Goal: Task Accomplishment & Management: Manage account settings

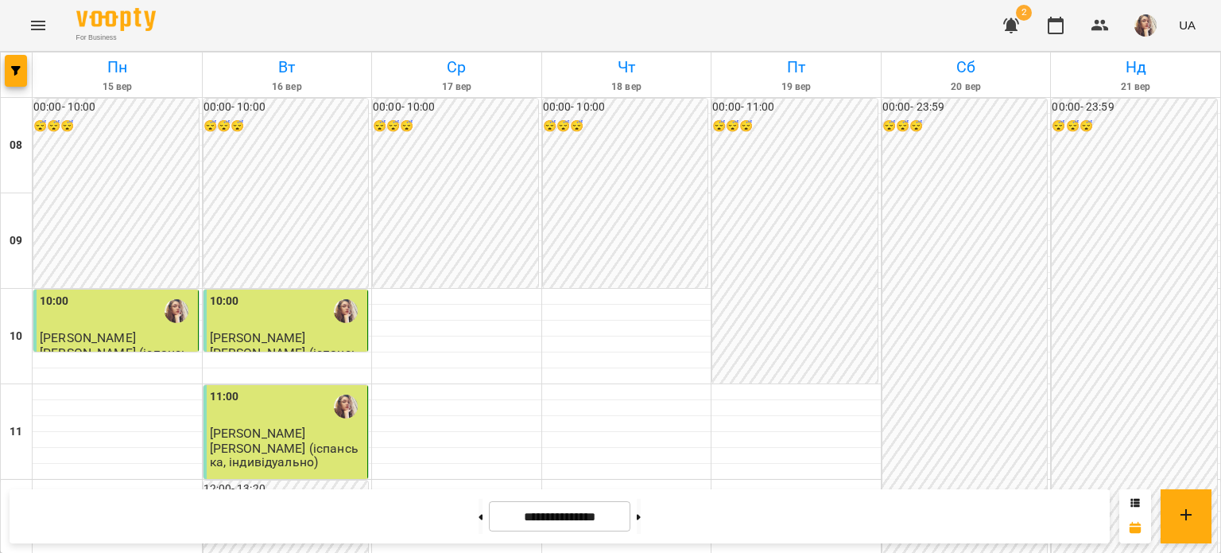
scroll to position [305, 0]
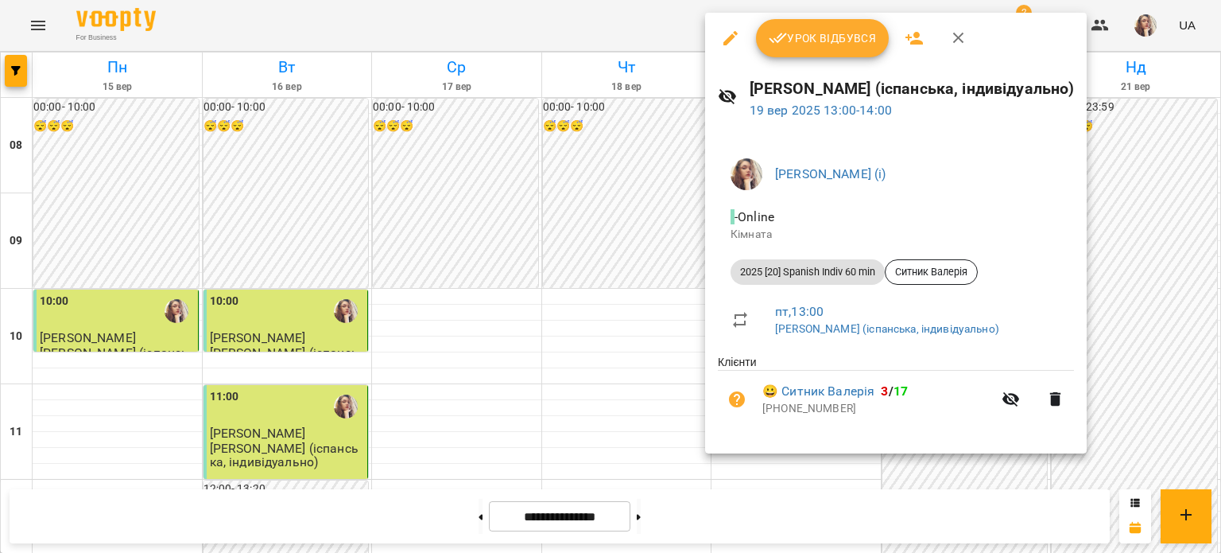
click at [782, 50] on button "Урок відбувся" at bounding box center [823, 38] width 134 height 38
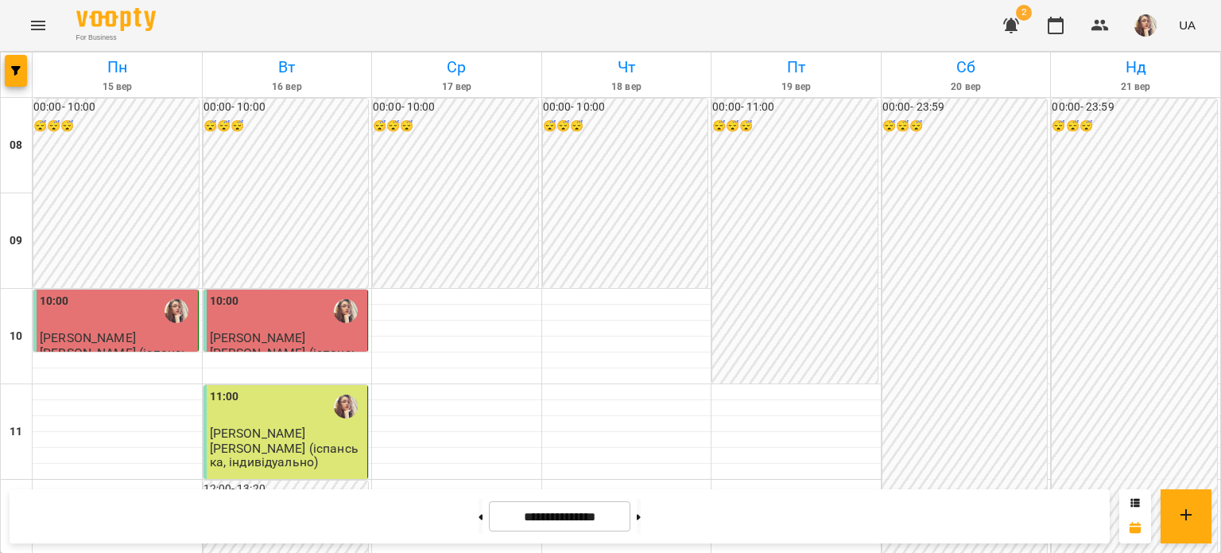
scroll to position [556, 0]
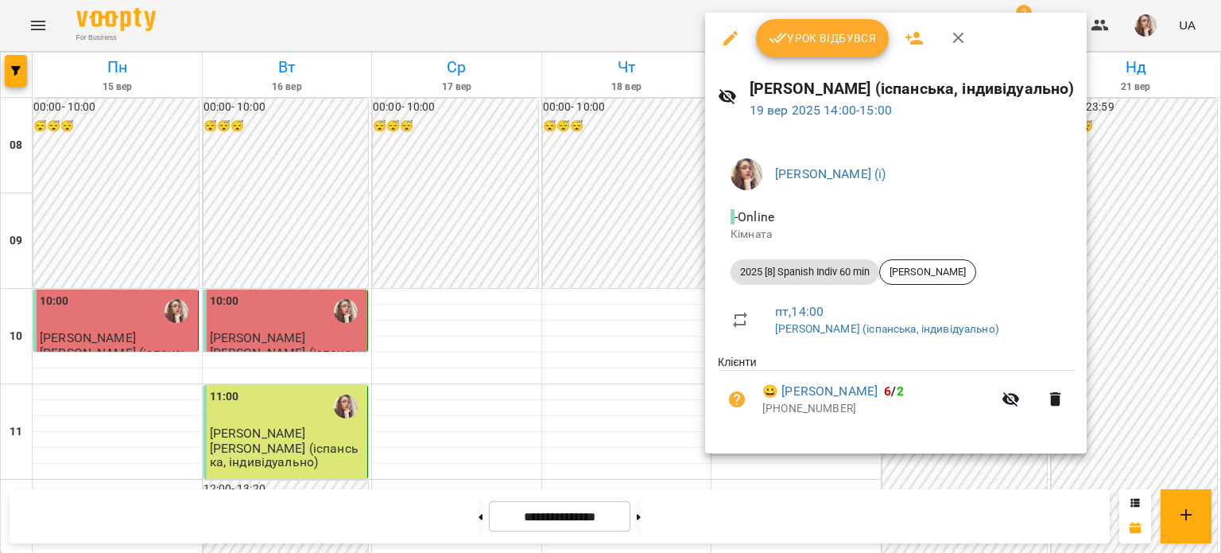
click at [793, 59] on div "Урок відбувся" at bounding box center [896, 38] width 382 height 51
click at [793, 47] on span "Урок відбувся" at bounding box center [823, 38] width 108 height 19
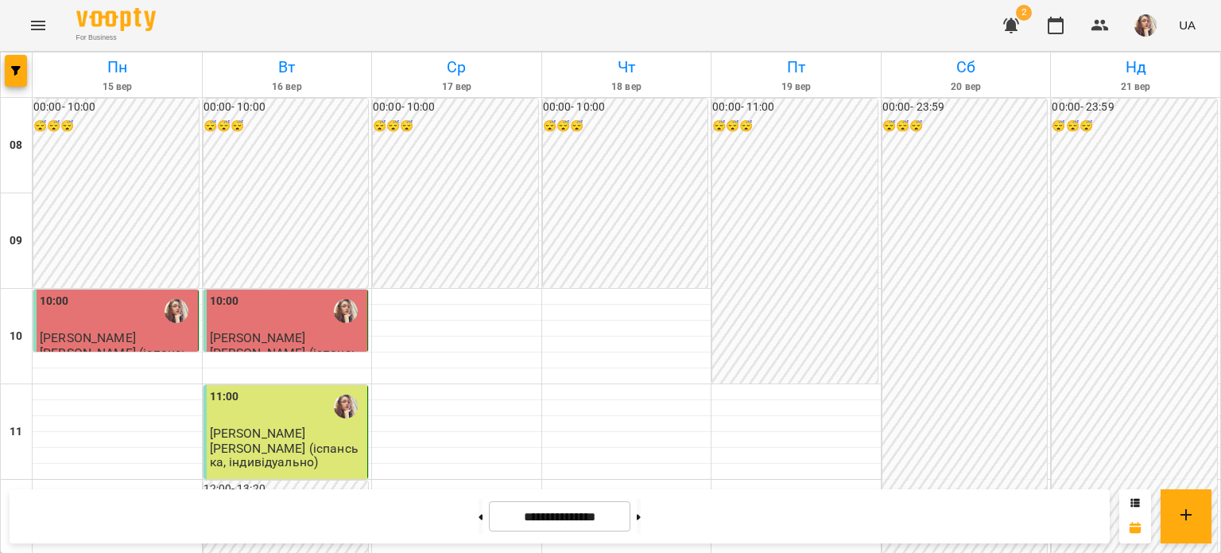
scroll to position [556, 0]
